Goal: Information Seeking & Learning: Check status

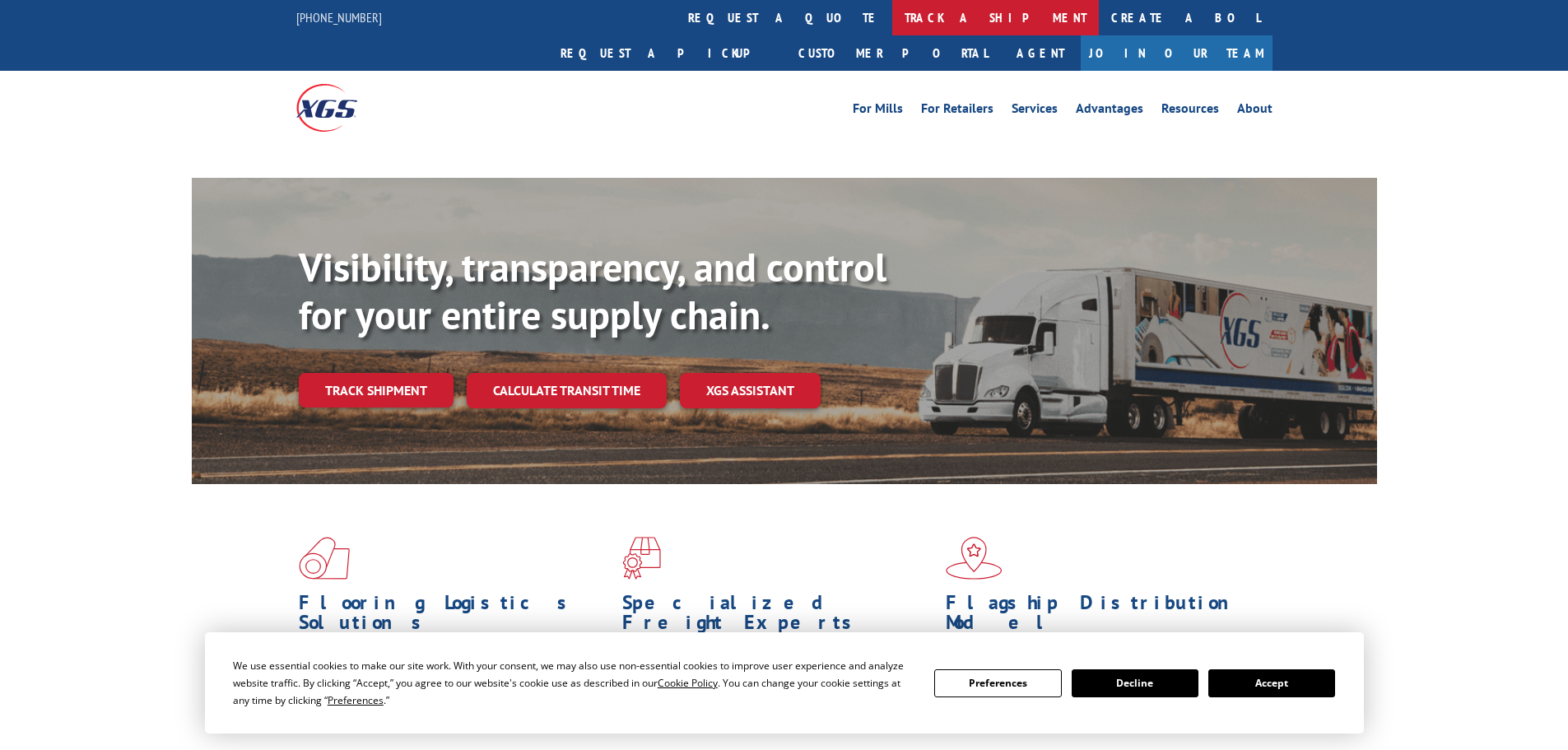
click at [893, 16] on link "track a shipment" at bounding box center [996, 17] width 207 height 35
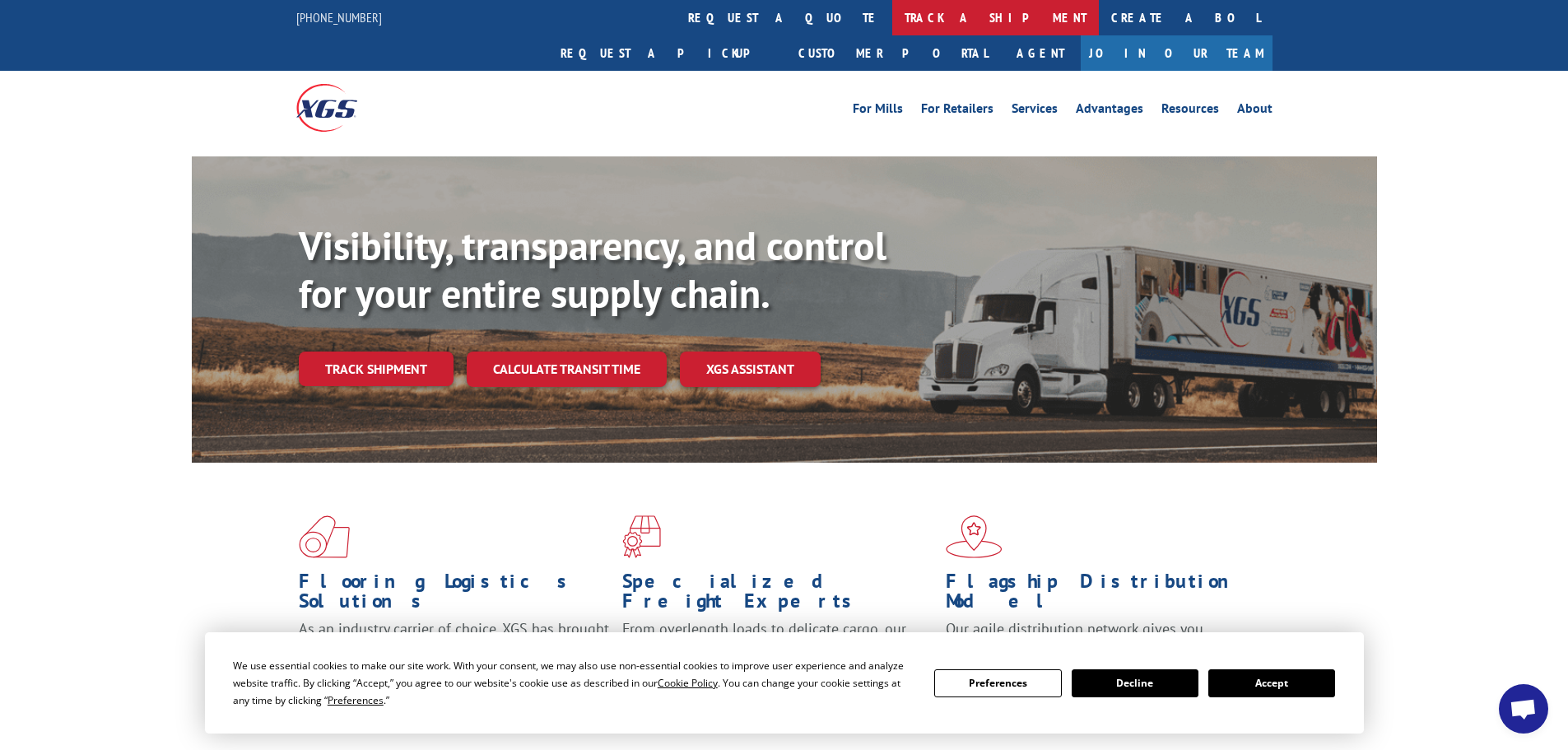
click at [893, 28] on link "track a shipment" at bounding box center [996, 17] width 207 height 35
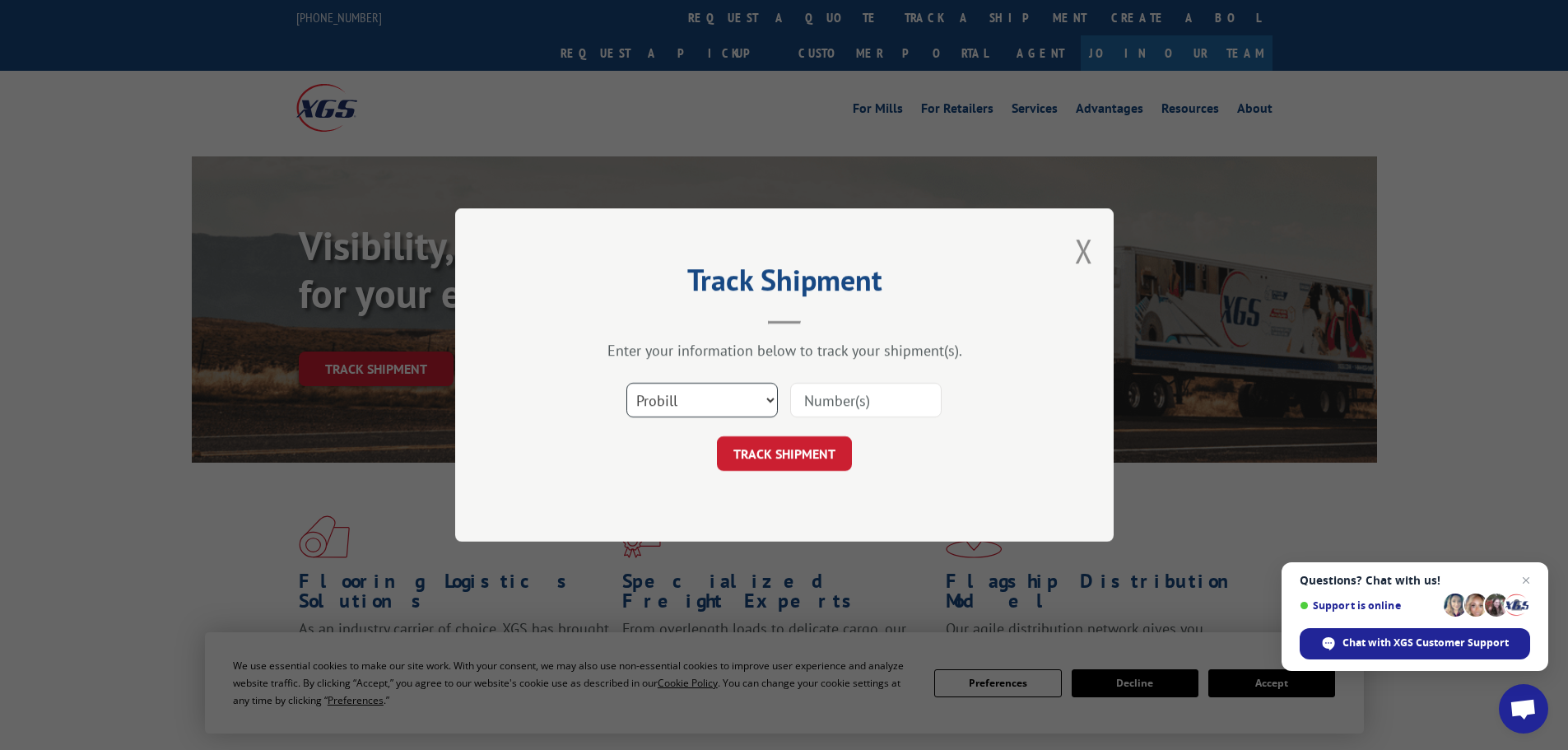
click at [666, 401] on select "Select category... Probill BOL PO" at bounding box center [702, 400] width 152 height 34
select select "bol"
click at [626, 382] on select "Select category... Probill BOL PO" at bounding box center [702, 400] width 152 height 34
click at [815, 399] on input at bounding box center [866, 400] width 152 height 34
paste input "5562621"
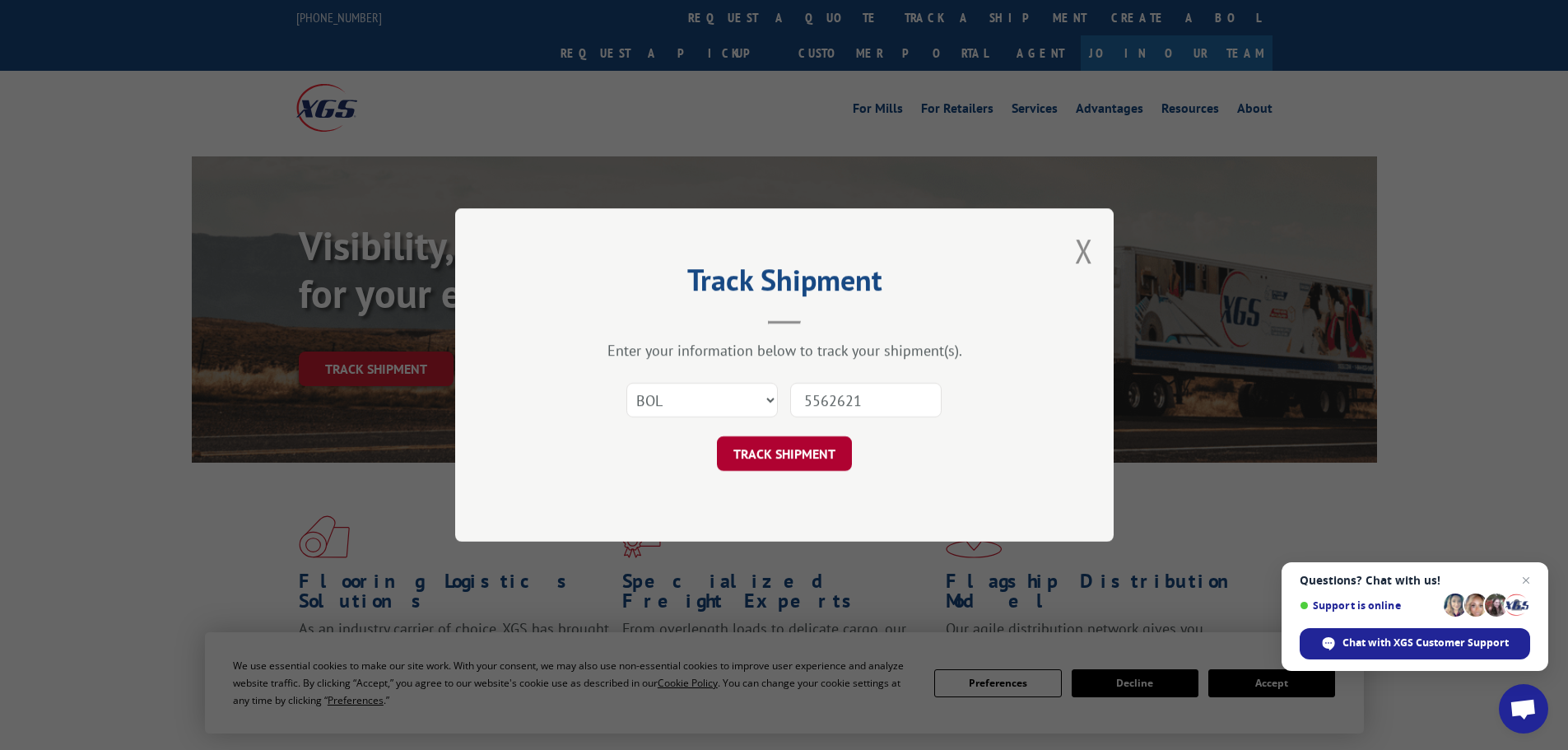
type input "5562621"
click at [794, 456] on button "TRACK SHIPMENT" at bounding box center [784, 453] width 135 height 34
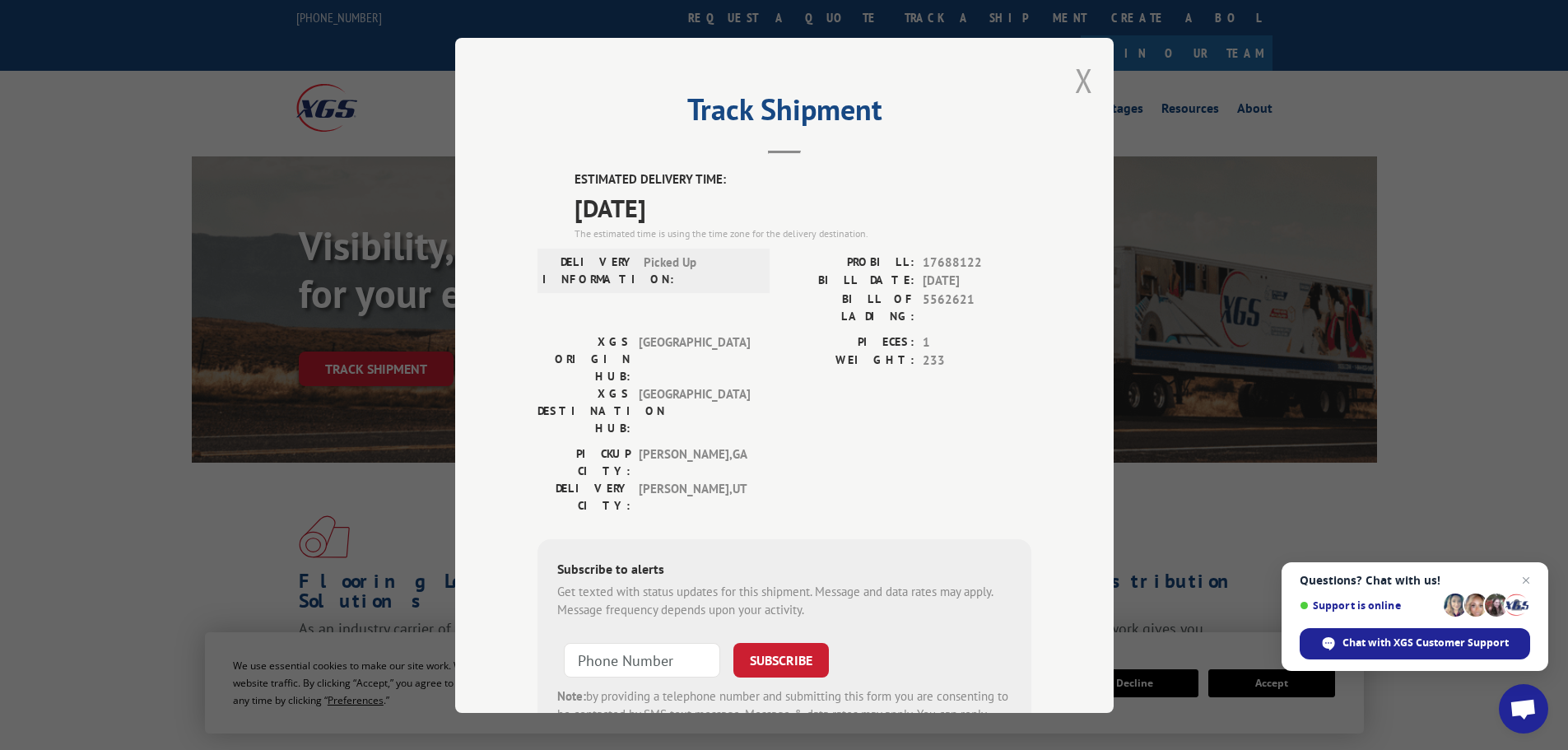
click at [1080, 84] on button "Close modal" at bounding box center [1084, 80] width 18 height 44
